Goal: Task Accomplishment & Management: Use online tool/utility

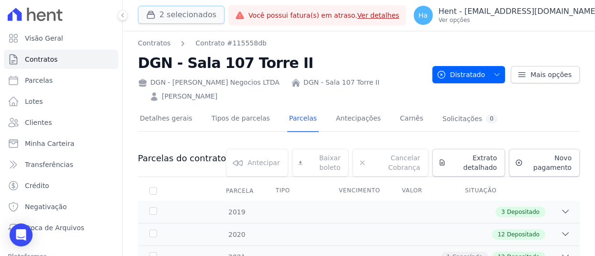
click at [187, 12] on button "2 selecionados" at bounding box center [181, 15] width 87 height 18
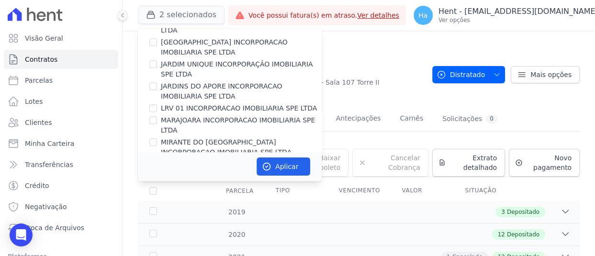
scroll to position [5307, 0]
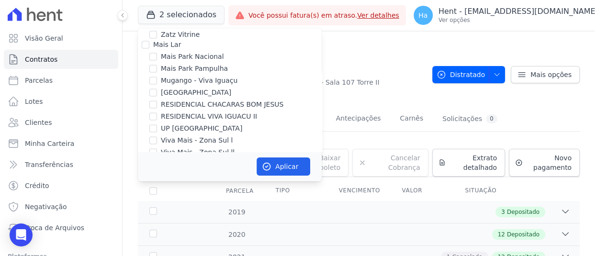
click at [146, 204] on input "Salgado Empreendimentos SPE LTDA." at bounding box center [146, 208] width 8 height 8
checkbox input "true"
click at [302, 160] on button "Aplicar" at bounding box center [284, 167] width 54 height 18
click at [528, 22] on p "Ver opções" at bounding box center [519, 20] width 160 height 8
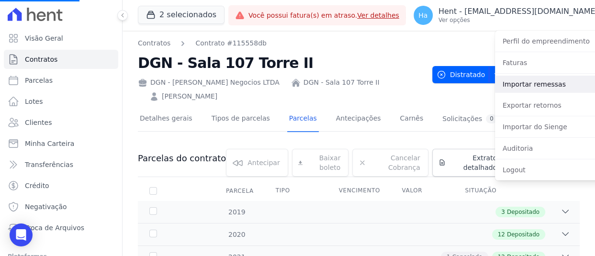
click at [507, 90] on link "Importar remessas" at bounding box center [556, 84] width 123 height 17
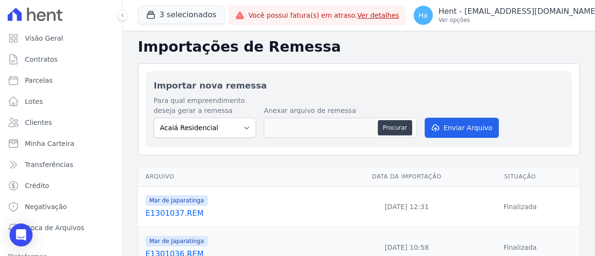
click at [181, 213] on link "E1301037.REM" at bounding box center [248, 213] width 204 height 11
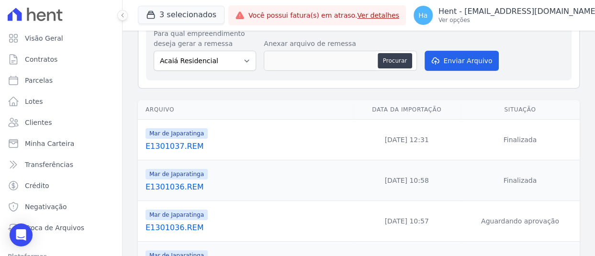
scroll to position [96, 0]
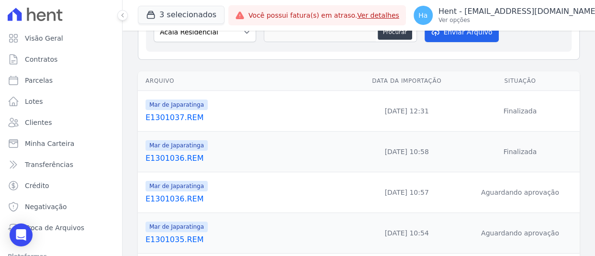
click at [179, 201] on link "E1301036.REM" at bounding box center [248, 198] width 204 height 11
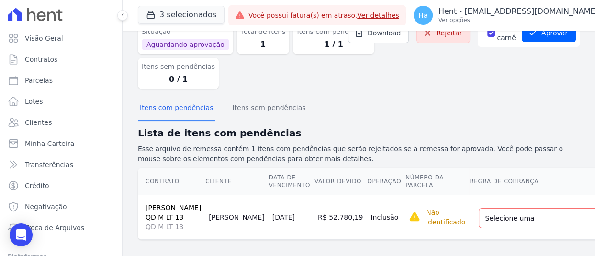
scroll to position [89, 0]
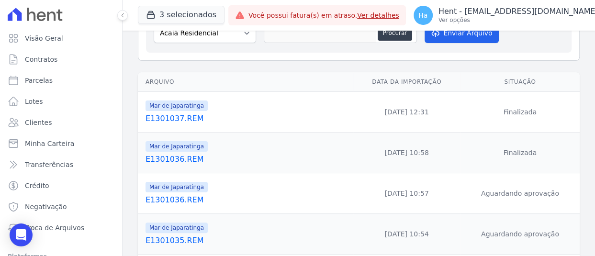
scroll to position [96, 0]
click at [182, 242] on link "E1301035.REM" at bounding box center [248, 239] width 204 height 11
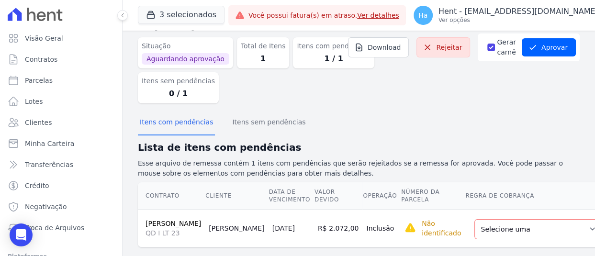
scroll to position [70, 0]
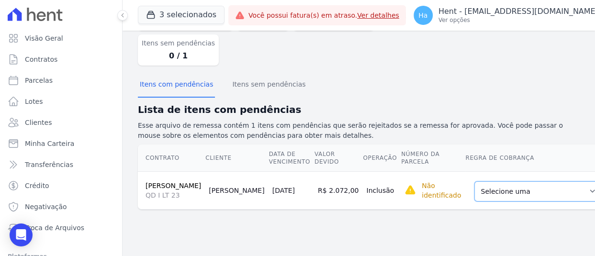
click at [525, 202] on select "Selecione uma Nova Parcela Avulsa Parcela Avulsa Existente Parcela Normal (80 X…" at bounding box center [537, 191] width 127 height 20
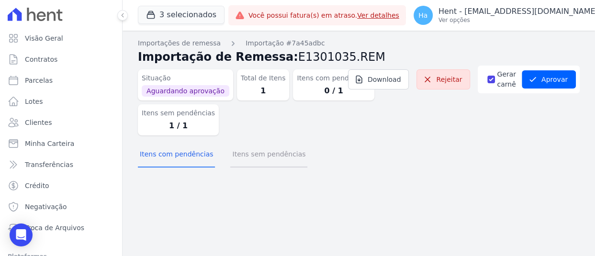
click at [263, 159] on button "Itens sem pendências" at bounding box center [268, 155] width 77 height 25
